Goal: Information Seeking & Learning: Learn about a topic

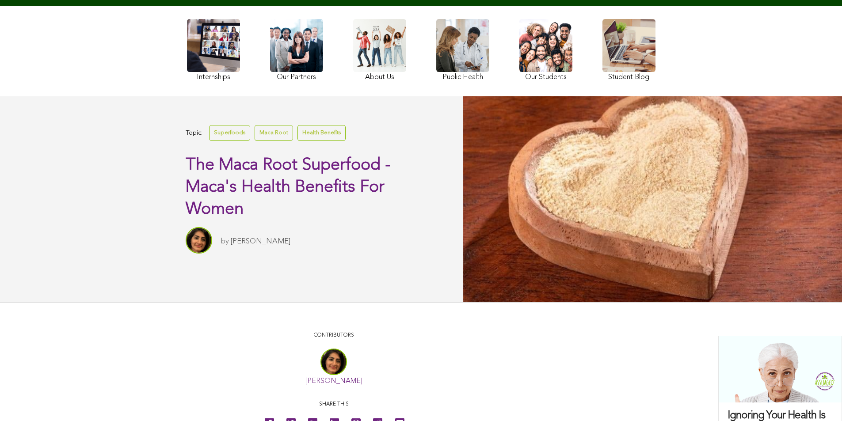
scroll to position [426, 0]
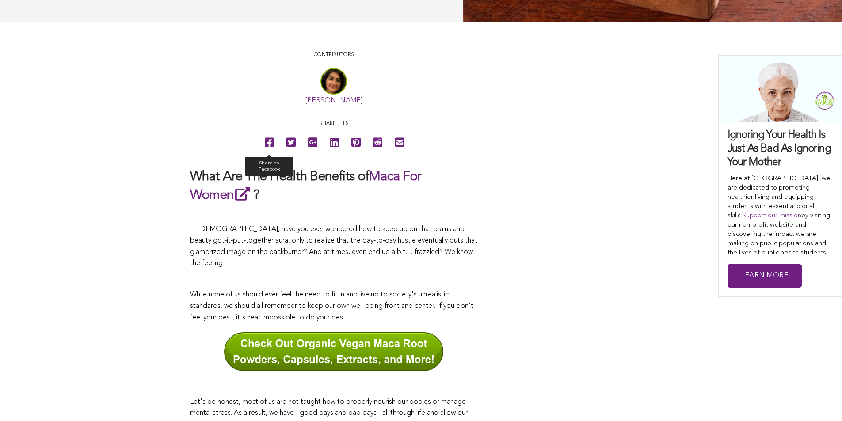
click at [265, 153] on icon at bounding box center [269, 143] width 9 height 20
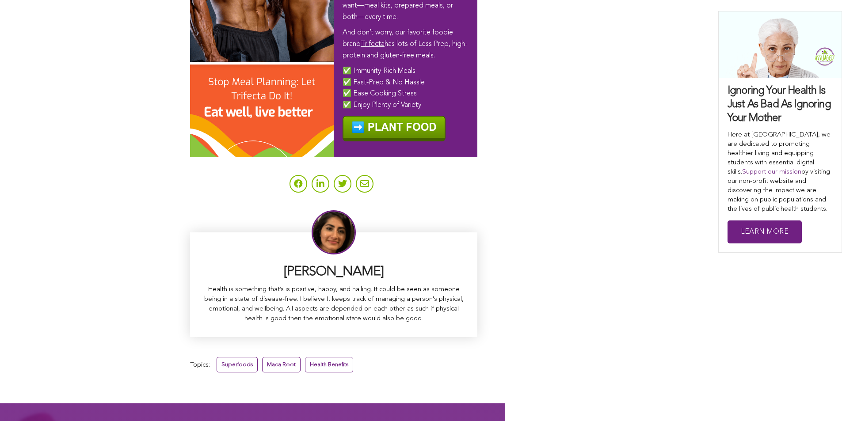
scroll to position [5626, 0]
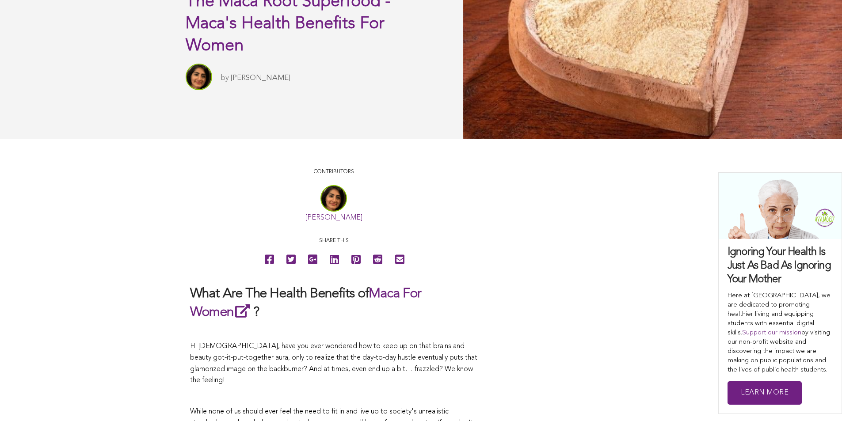
scroll to position [35, 0]
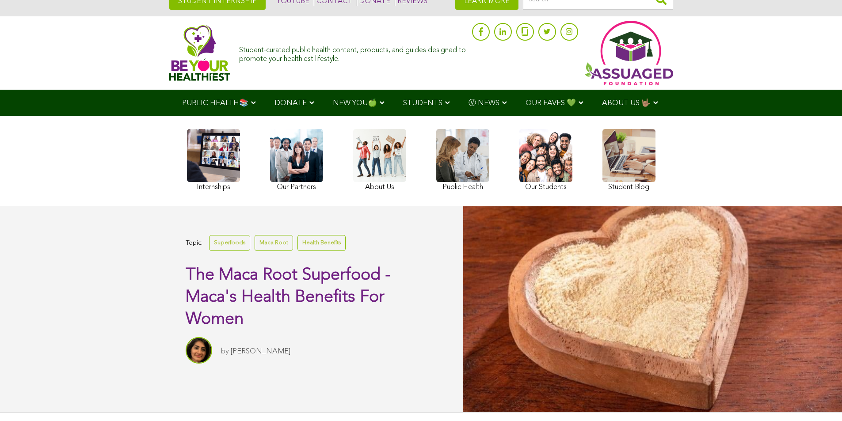
click at [333, 103] on span "NEW YOU🍏" at bounding box center [355, 103] width 44 height 8
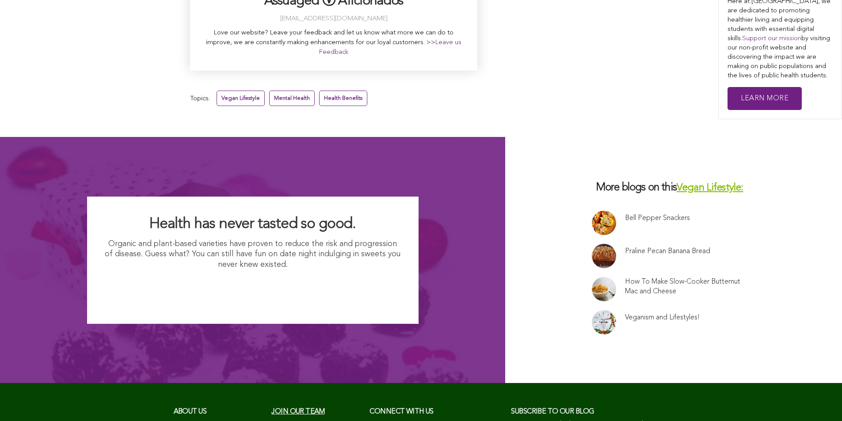
scroll to position [6726, 0]
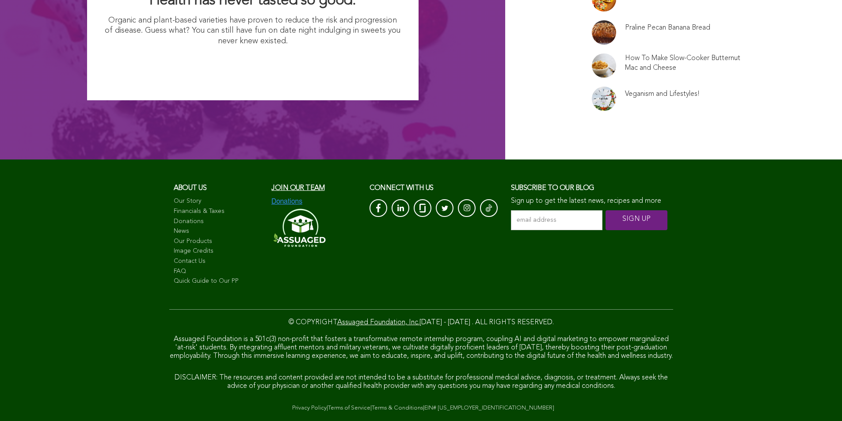
click at [174, 229] on link "News" at bounding box center [218, 231] width 89 height 9
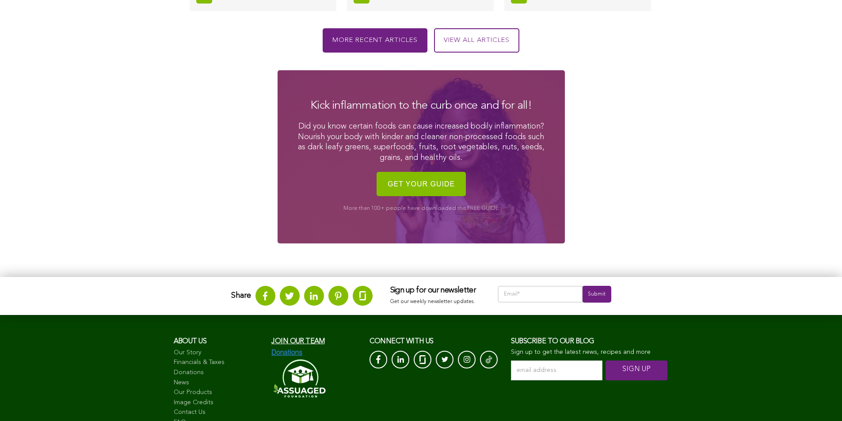
scroll to position [1216, 0]
